Goal: Task Accomplishment & Management: Complete application form

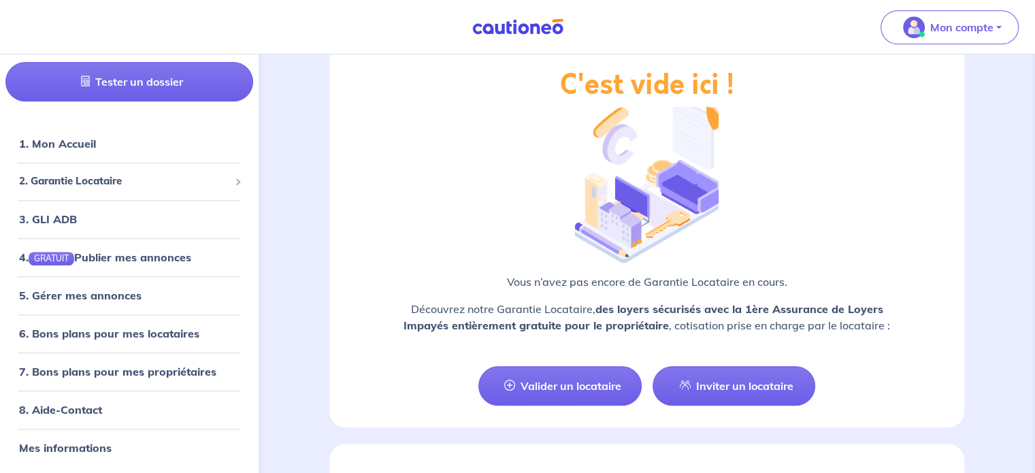
scroll to position [1224, 0]
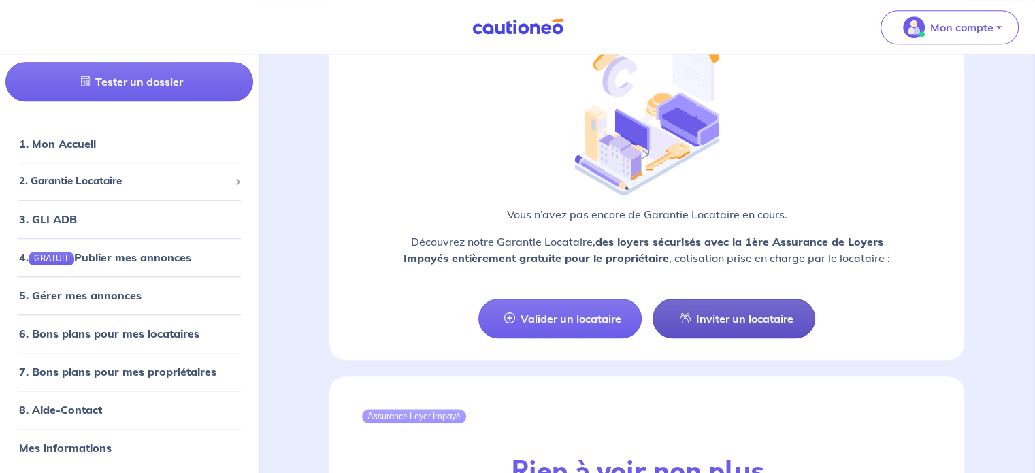
click at [748, 313] on link "Inviter un locataire" at bounding box center [733, 318] width 163 height 39
select select "FR"
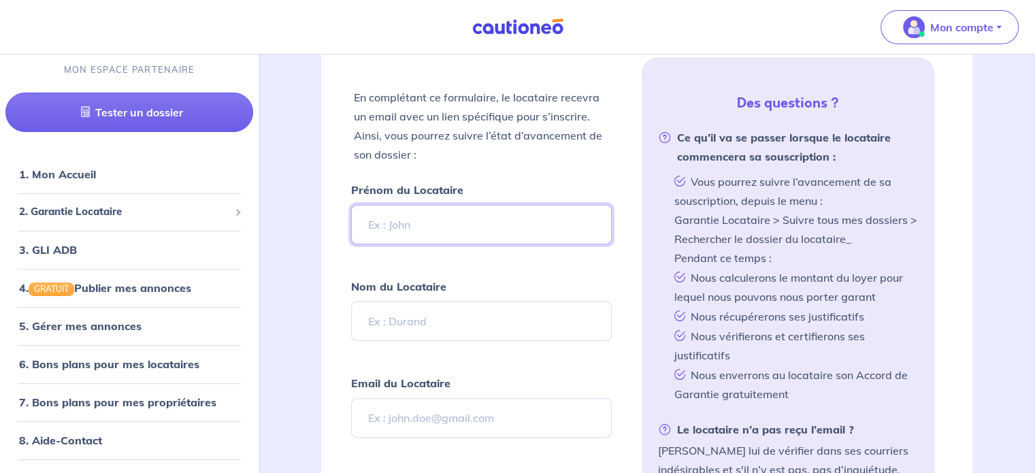
scroll to position [275, 0]
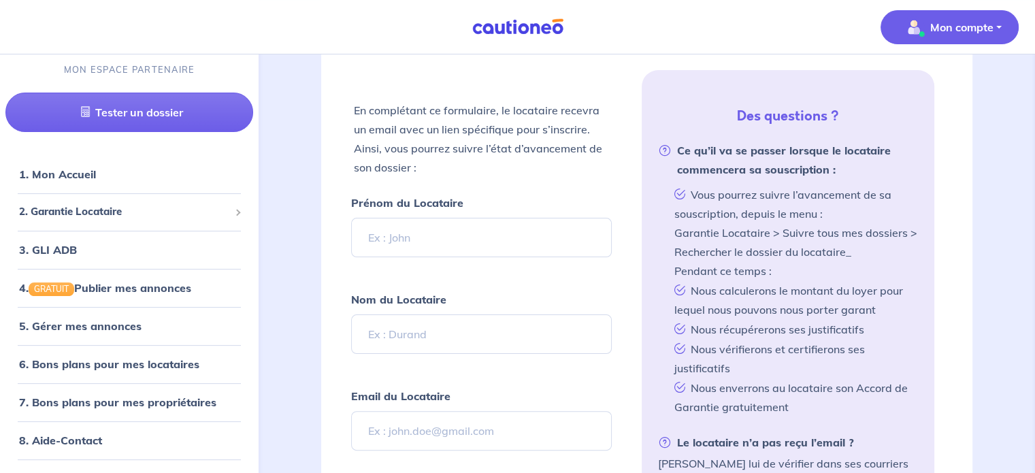
click at [949, 31] on p "Mon compte" at bounding box center [961, 27] width 63 height 16
click at [930, 86] on link "Mes informations" at bounding box center [936, 84] width 110 height 22
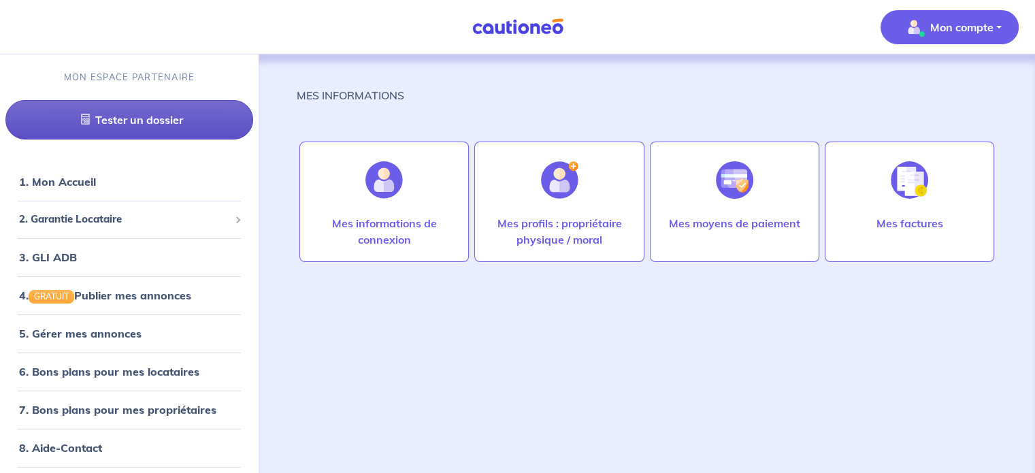
drag, startPoint x: 256, startPoint y: 0, endPoint x: 157, endPoint y: 138, distance: 170.1
click at [156, 145] on div "MON ESPACE PARTENAIRE Tester un dossier" at bounding box center [129, 104] width 258 height 101
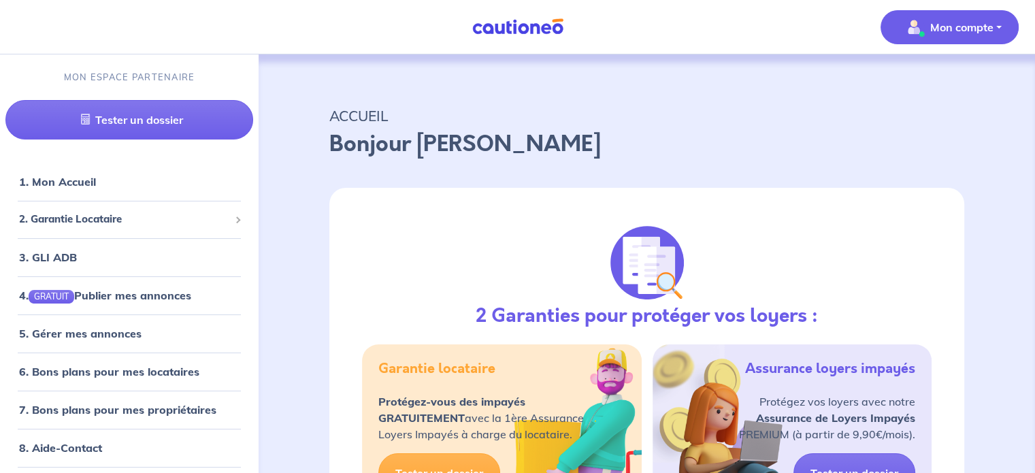
click at [936, 23] on p "Mon compte" at bounding box center [961, 27] width 63 height 16
click at [939, 88] on link "Mes informations" at bounding box center [936, 84] width 110 height 22
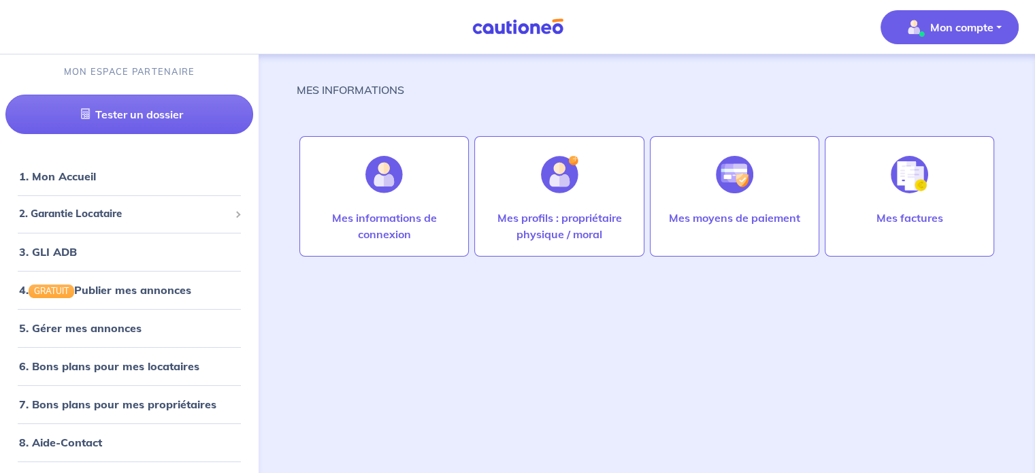
scroll to position [7, 0]
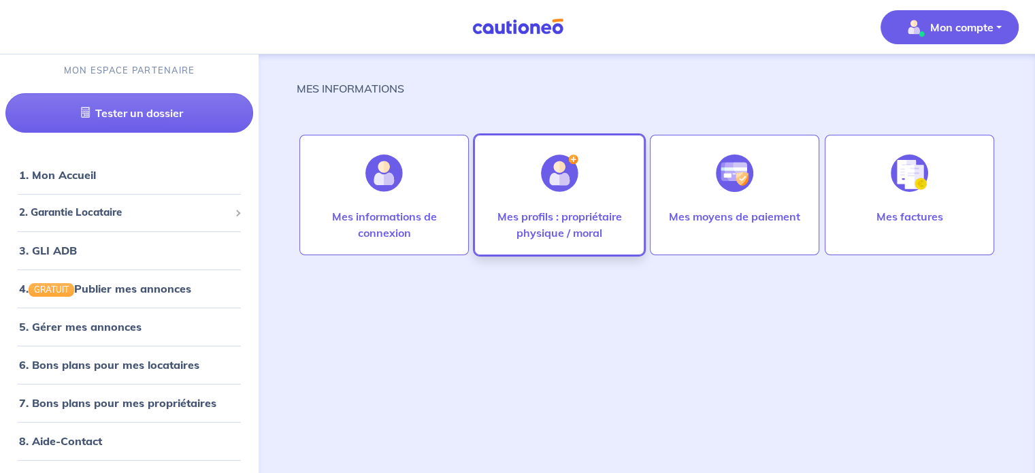
click at [540, 204] on div at bounding box center [559, 173] width 59 height 70
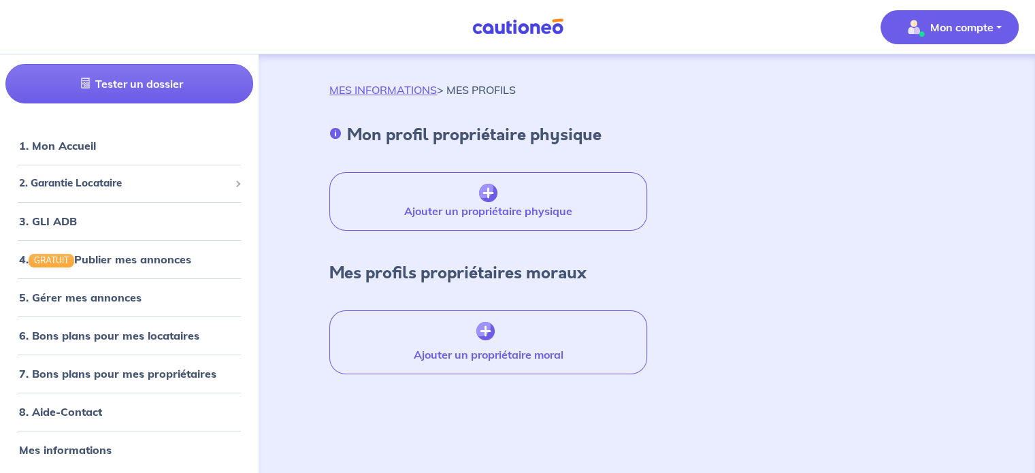
scroll to position [7, 0]
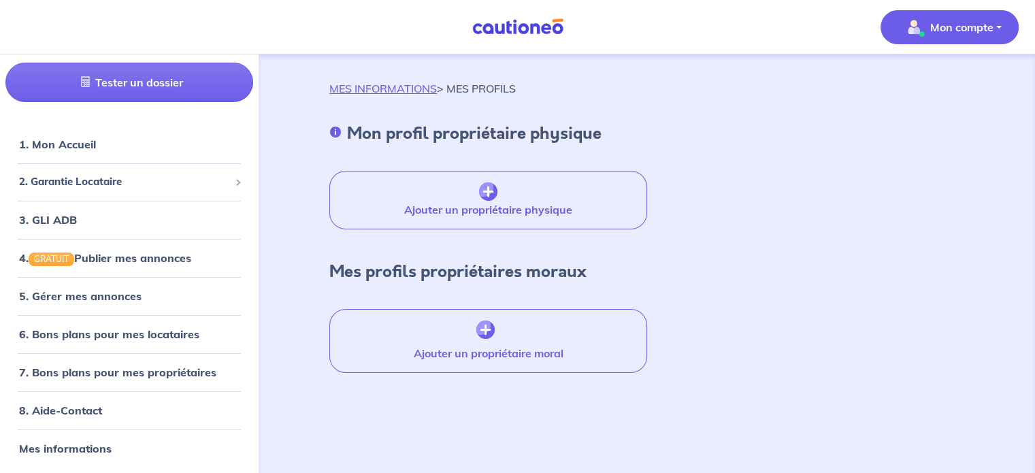
click at [988, 29] on p "Mon compte" at bounding box center [961, 27] width 63 height 16
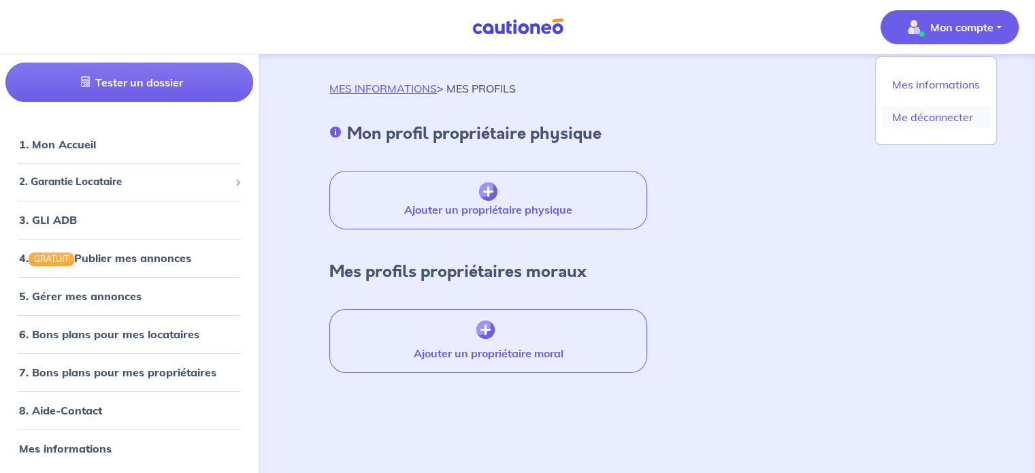
click at [928, 114] on link "Me déconnecter" at bounding box center [936, 117] width 110 height 22
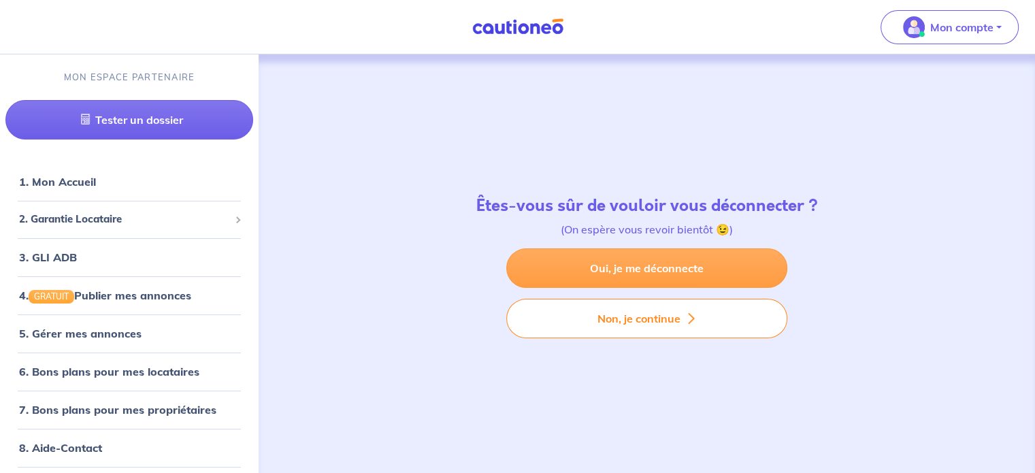
click at [667, 271] on link "Oui, je me déconnecte" at bounding box center [646, 267] width 281 height 39
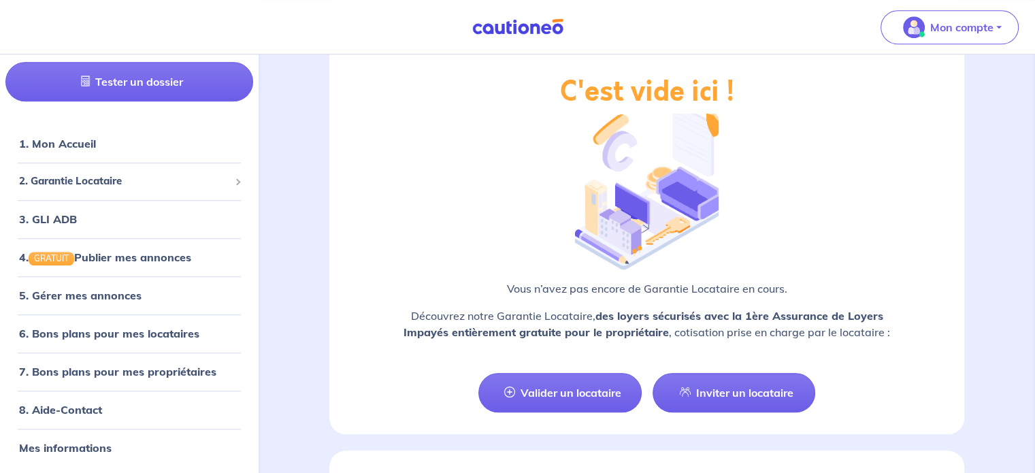
scroll to position [1224, 0]
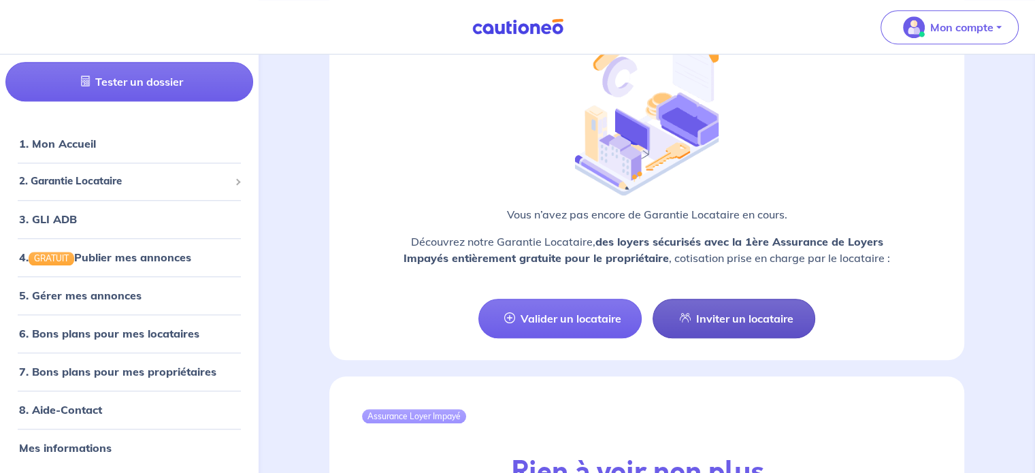
click at [735, 310] on link "Inviter un locataire" at bounding box center [733, 318] width 163 height 39
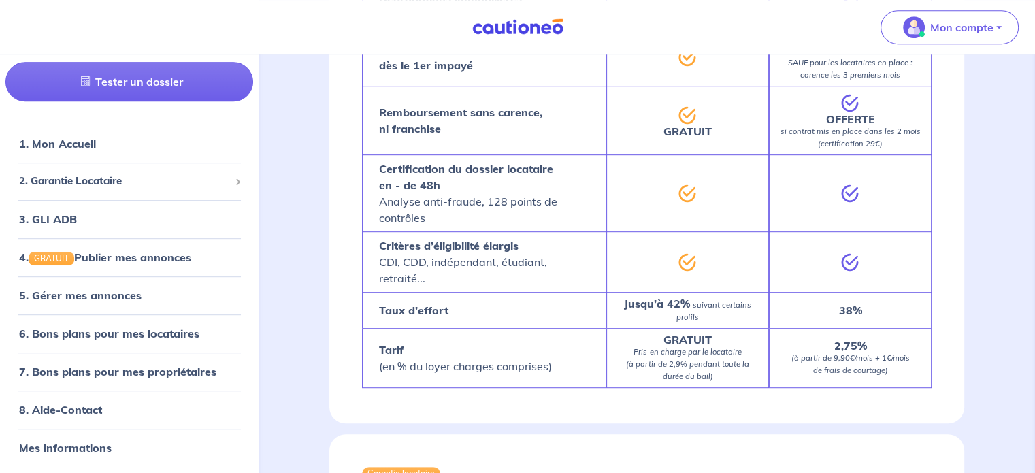
select select "FR"
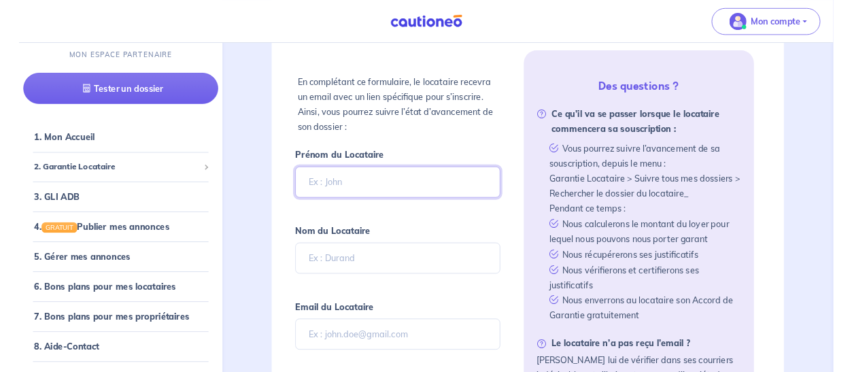
scroll to position [275, 0]
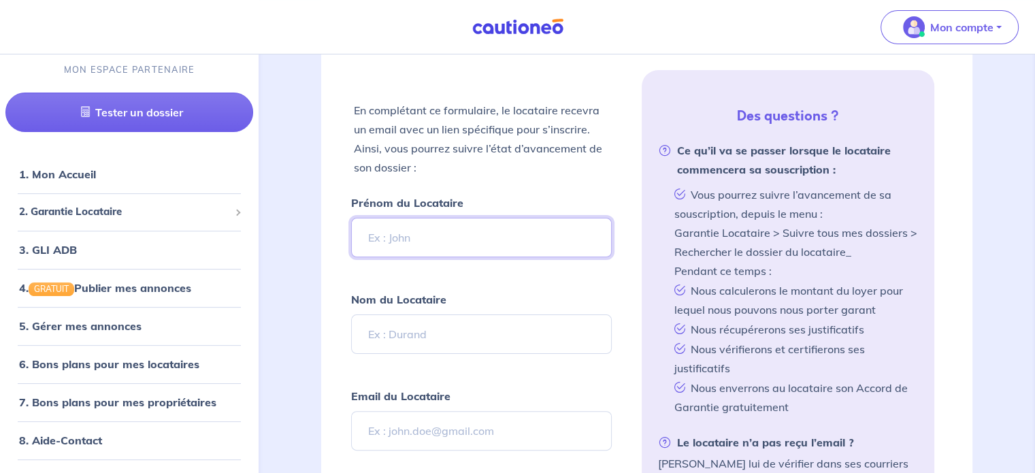
click at [428, 249] on input "Prénom du Locataire" at bounding box center [481, 237] width 260 height 39
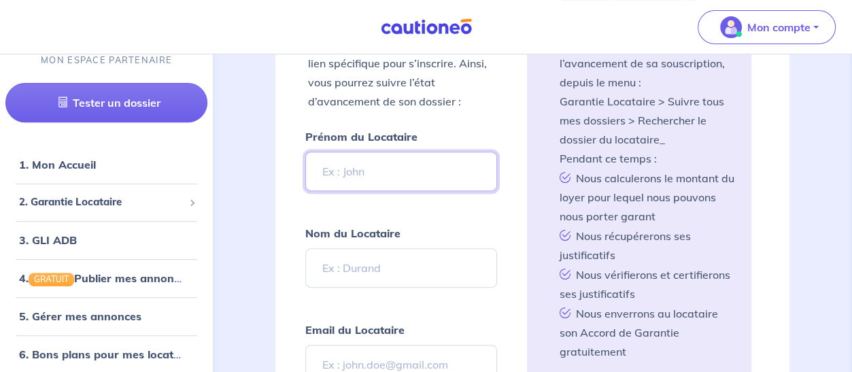
scroll to position [411, 0]
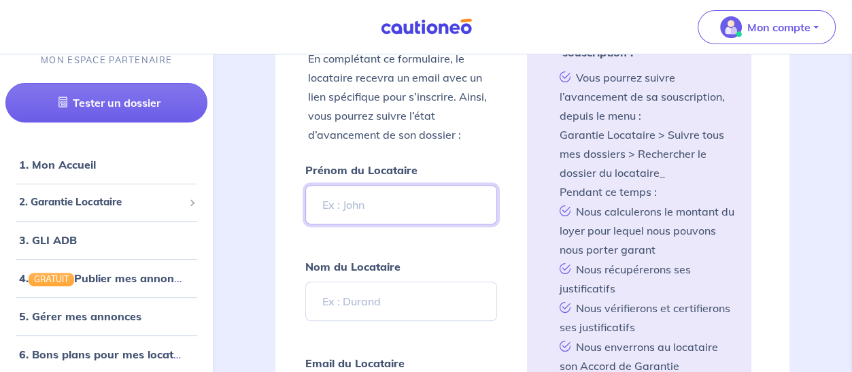
click at [375, 199] on input "Prénom du Locataire" at bounding box center [401, 204] width 192 height 39
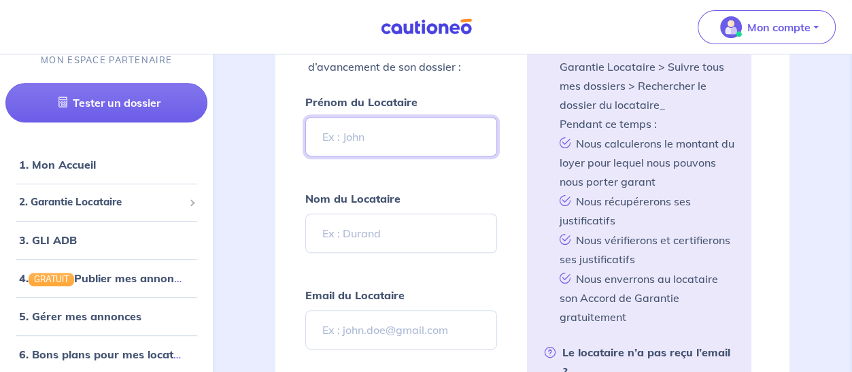
click at [334, 124] on input "Prénom du Locataire" at bounding box center [401, 136] width 192 height 39
type input "sylvie"
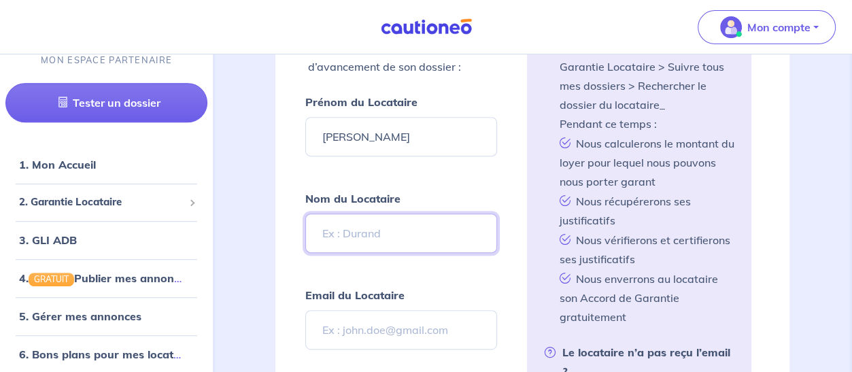
click at [348, 214] on input "Nom du Locataire" at bounding box center [401, 233] width 192 height 39
type input "milhano"
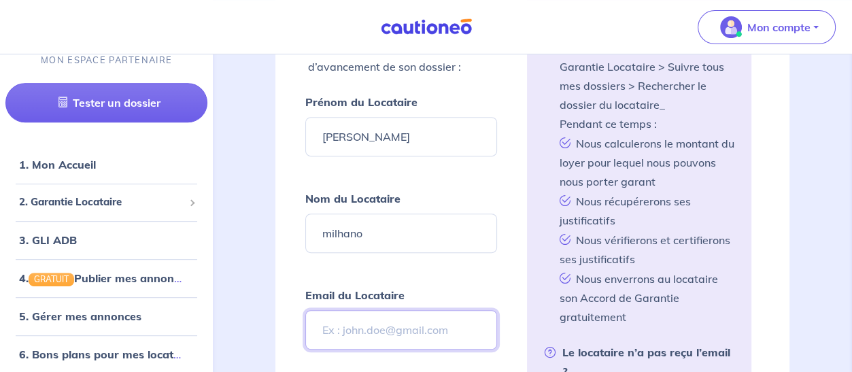
click at [354, 312] on input "Email du Locataire" at bounding box center [401, 329] width 192 height 39
click at [344, 316] on input "Email du Locataire" at bounding box center [401, 329] width 192 height 39
type input "analola34@hotmail.fr"
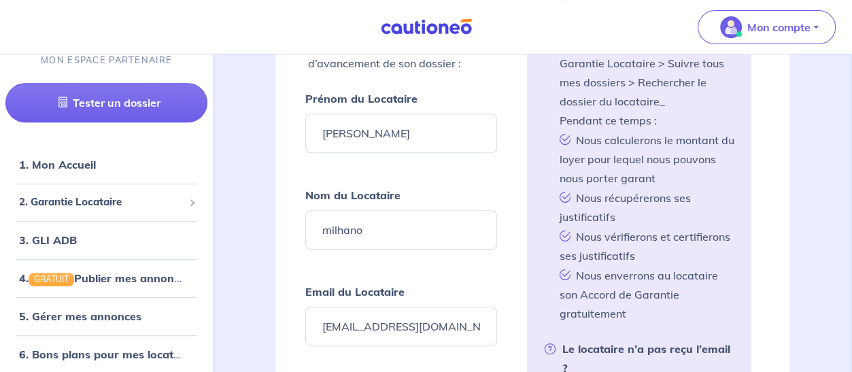
scroll to position [615, 0]
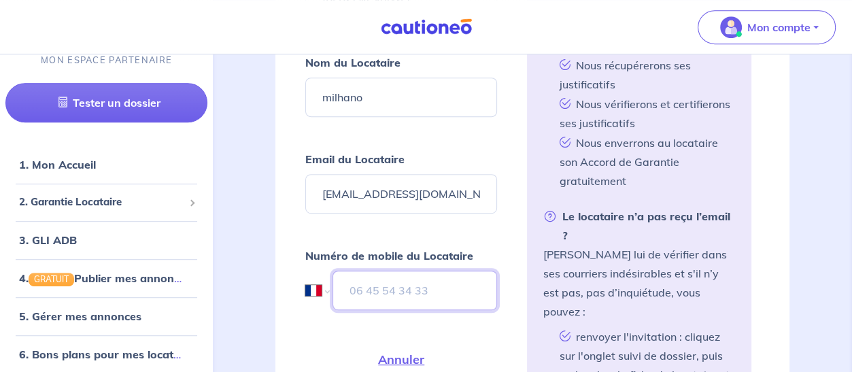
click at [350, 285] on input "tel" at bounding box center [415, 290] width 165 height 39
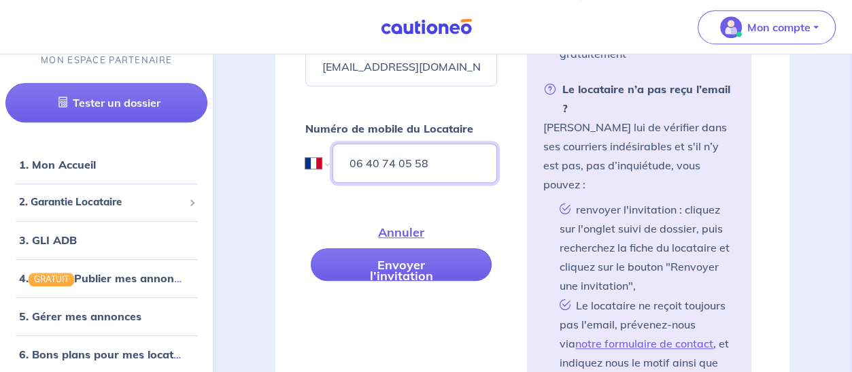
scroll to position [751, 0]
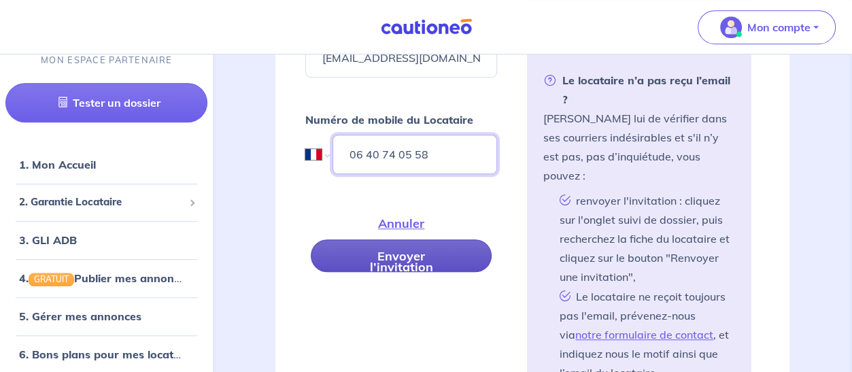
type input "06 40 74 05 58"
click at [408, 252] on button "Envoyer l’invitation" at bounding box center [401, 255] width 181 height 33
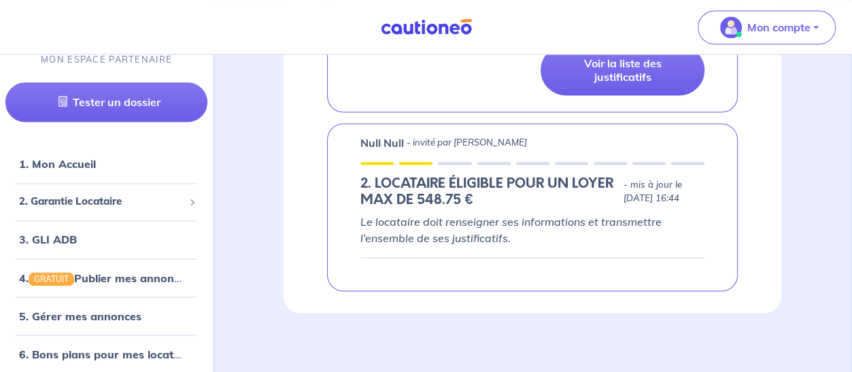
scroll to position [1535, 0]
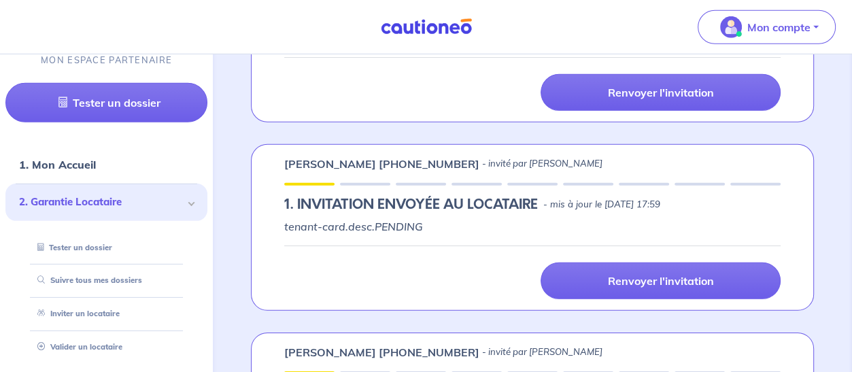
scroll to position [3537, 0]
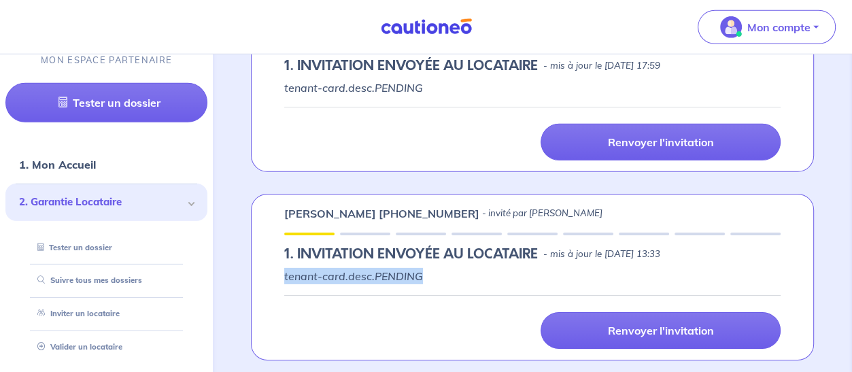
drag, startPoint x: 427, startPoint y: 261, endPoint x: 282, endPoint y: 263, distance: 144.9
click at [282, 263] on div "Guerry BATCHO +33652664641 - invité par Lionel Teisseyre 1.︎ INVITATION ENVOYÉE…" at bounding box center [532, 277] width 563 height 167
copy p "tenant-card.desc.PENDING"
